Goal: Information Seeking & Learning: Learn about a topic

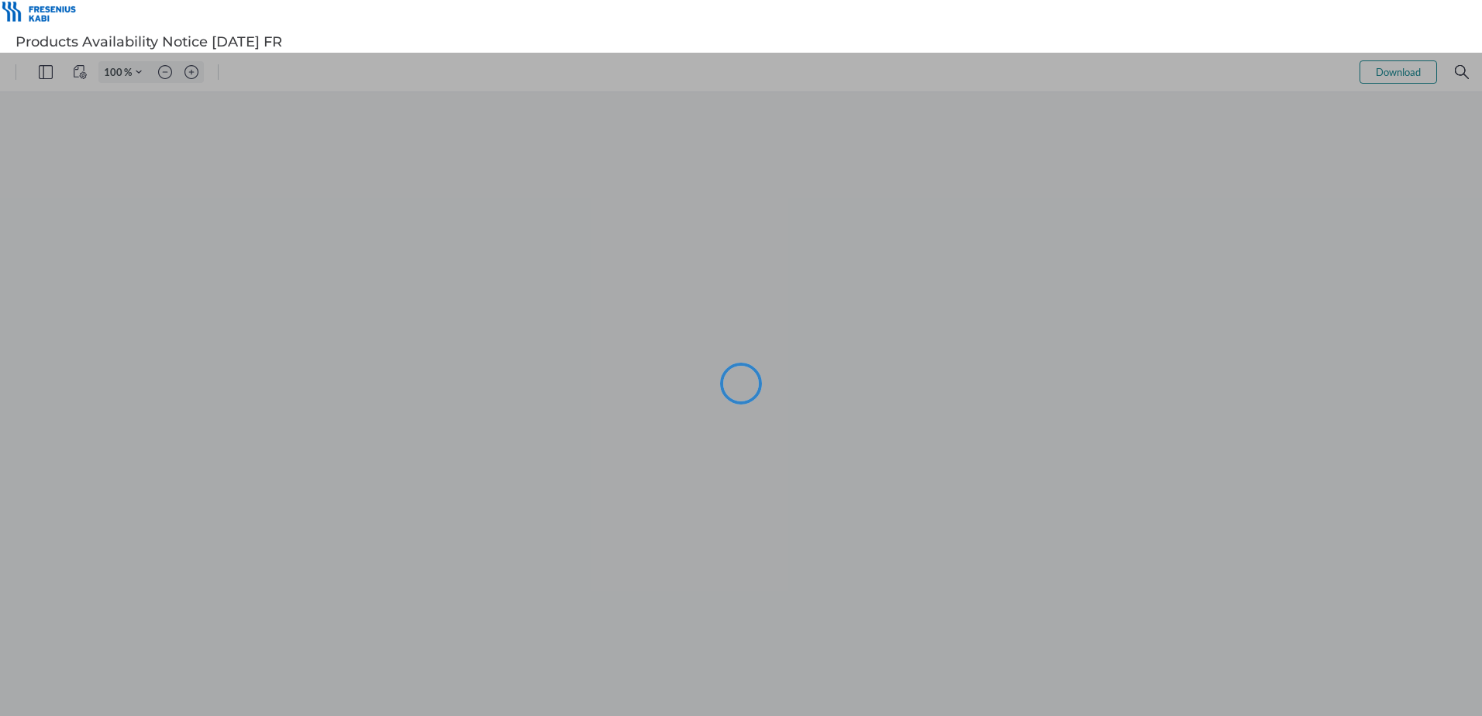
type input "101"
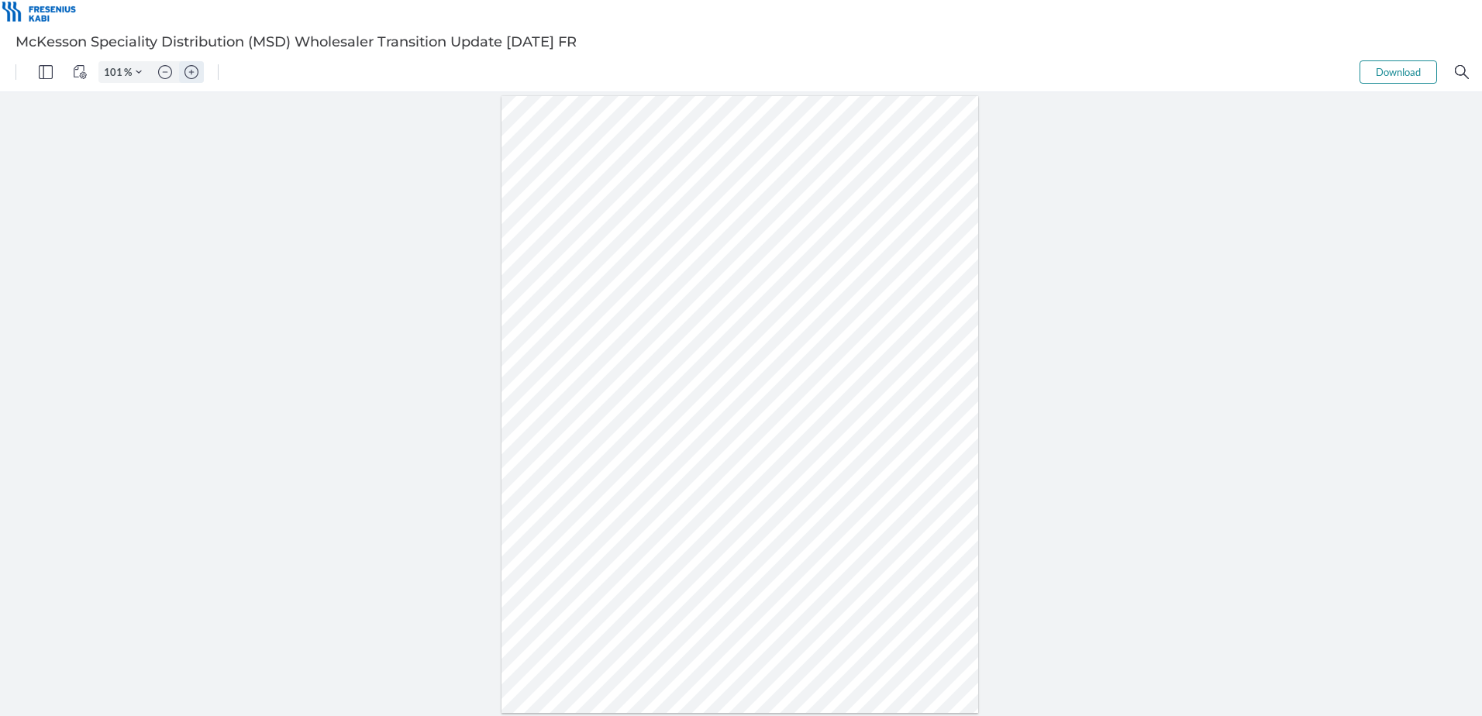
click at [188, 71] on img "Zoom in" at bounding box center [191, 72] width 14 height 14
click at [184, 68] on img "Zoom in" at bounding box center [191, 72] width 14 height 14
type input "201"
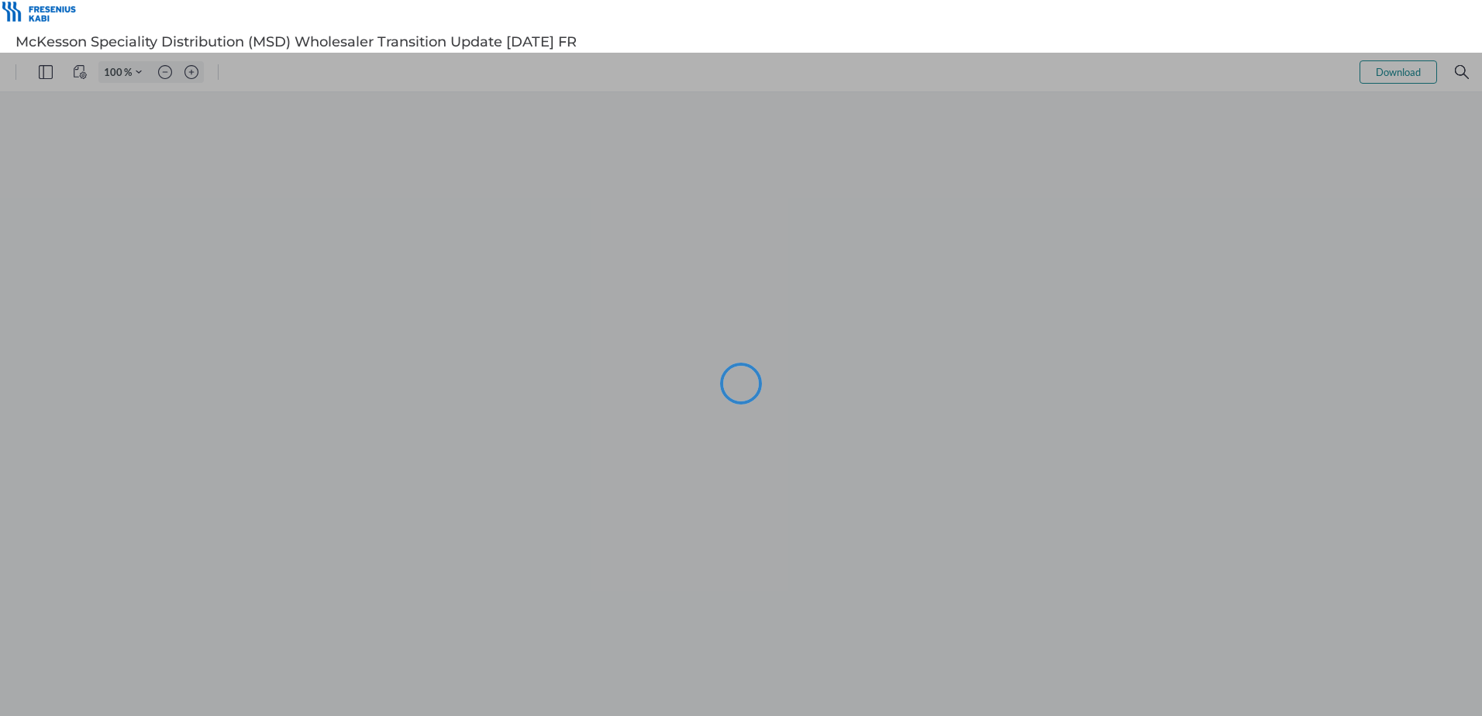
type input "101"
